Goal: Check status: Check status

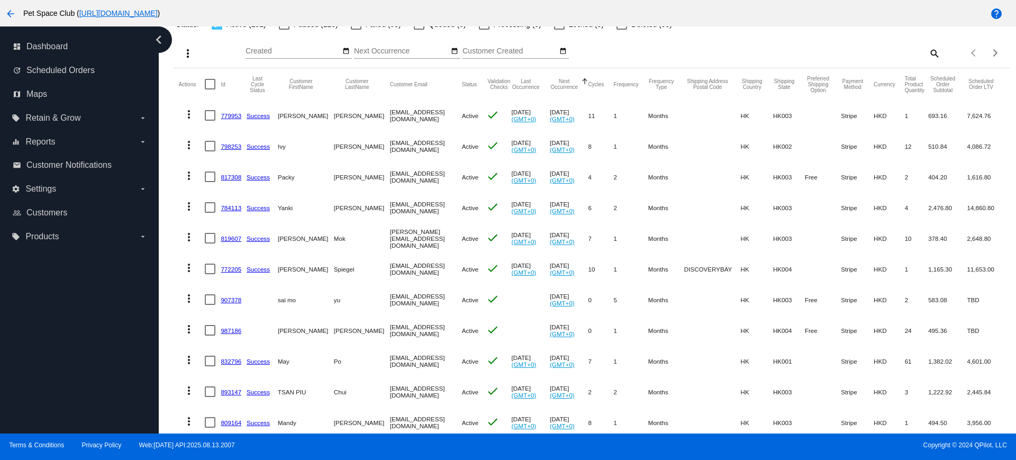
scroll to position [8, 0]
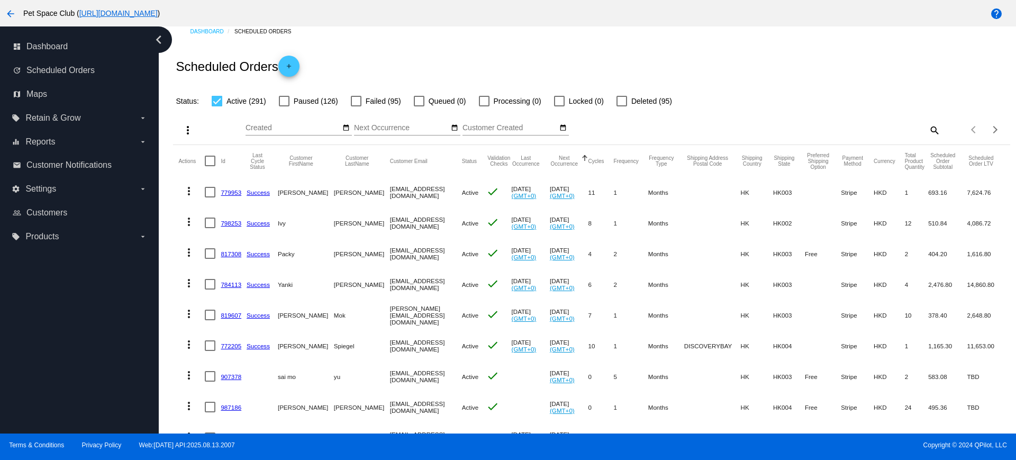
click at [927, 128] on mat-icon "search" at bounding box center [933, 130] width 13 height 16
click at [818, 130] on input "Search" at bounding box center [836, 128] width 208 height 8
paste input "965226"
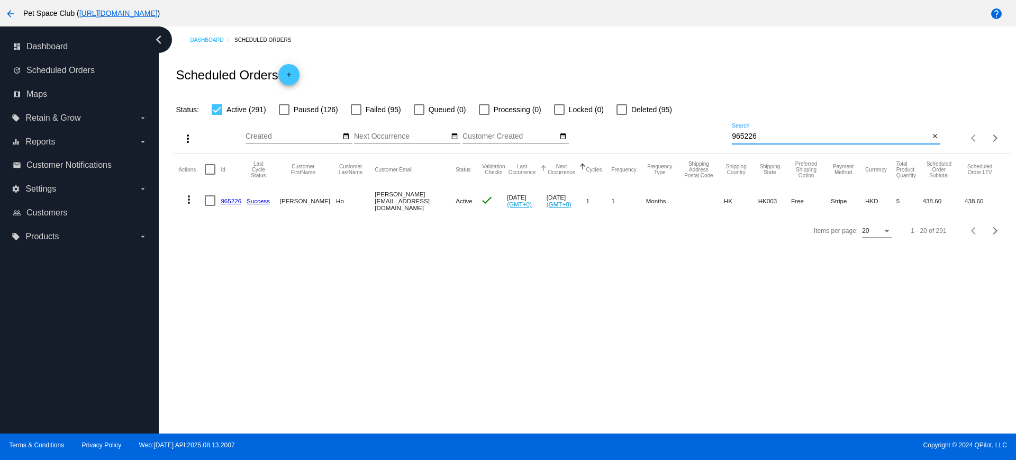
scroll to position [0, 0]
type input "965226"
click at [547, 327] on div "Dashboard Scheduled Orders Scheduled Orders add Status: Active (1) Paused (0) F…" at bounding box center [587, 229] width 857 height 407
click at [932, 134] on mat-icon "close" at bounding box center [934, 136] width 7 height 8
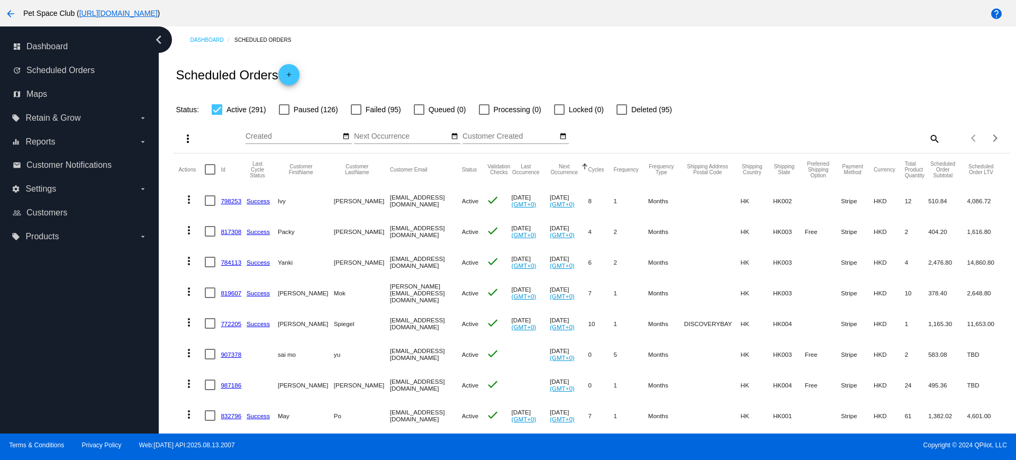
click at [462, 312] on mat-cell "Active" at bounding box center [474, 323] width 24 height 31
click at [742, 84] on div "Scheduled Orders add" at bounding box center [591, 74] width 836 height 42
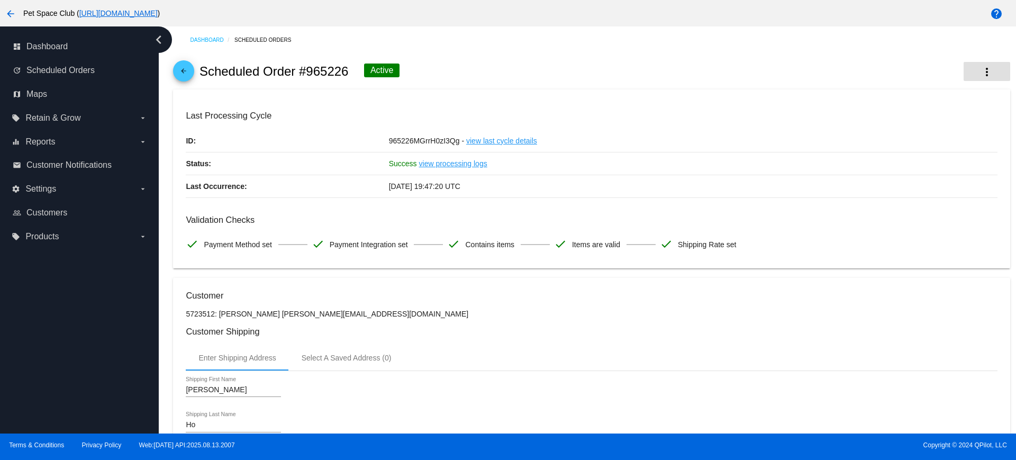
click at [980, 69] on mat-icon "more_vert" at bounding box center [986, 72] width 13 height 13
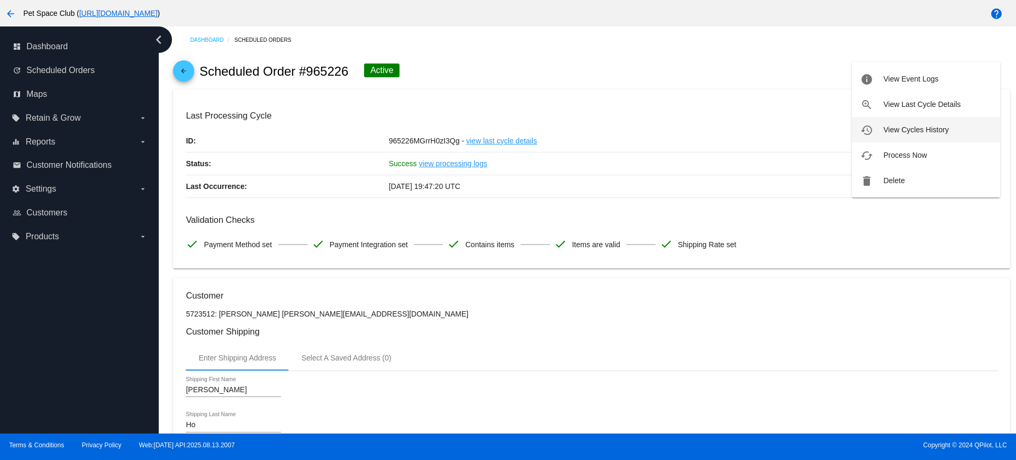
click at [916, 126] on span "View Cycles History" at bounding box center [915, 129] width 65 height 8
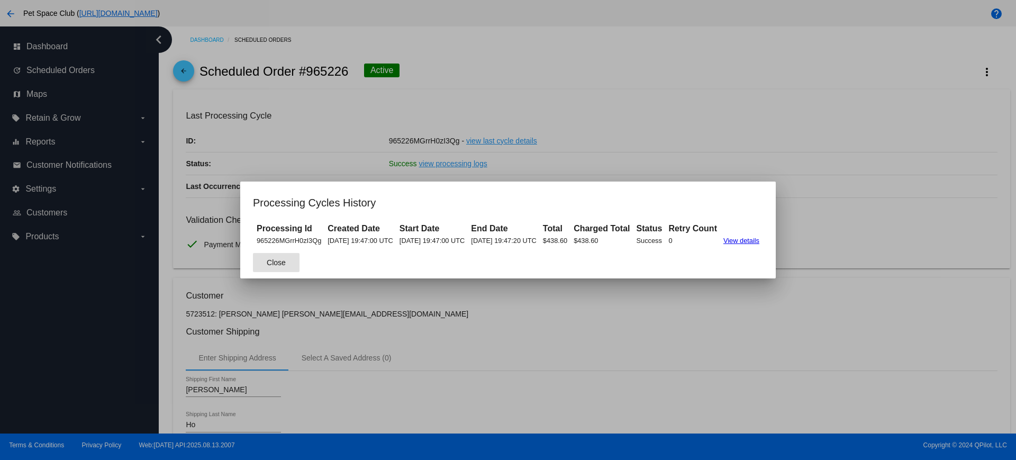
click at [253, 259] on button "Close" at bounding box center [276, 262] width 47 height 19
